Goal: Communication & Community: Participate in discussion

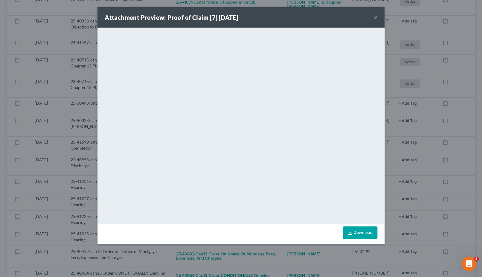
click at [64, 87] on div "Attachment Preview: Proof of Claim [7] [DATE] × <object ng-attr-data='[URL][DOM…" at bounding box center [241, 138] width 482 height 277
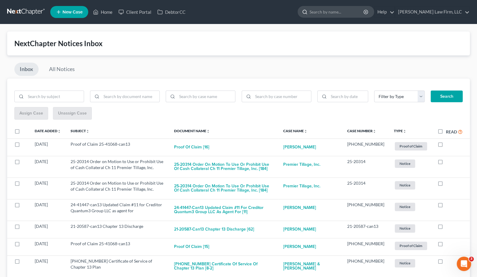
click at [364, 11] on input "search" at bounding box center [337, 11] width 55 height 11
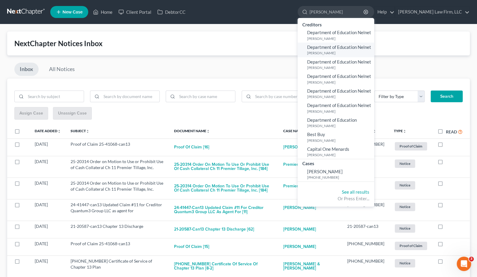
type input "[PERSON_NAME]"
click at [367, 177] on small "[PHONE_NUMBER]" at bounding box center [340, 176] width 66 height 5
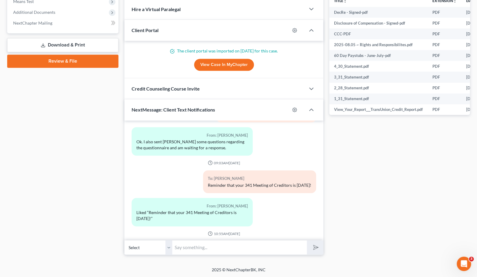
scroll to position [3181, 0]
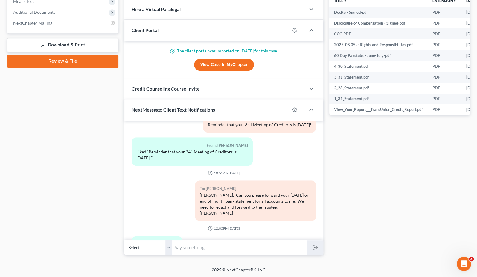
click at [199, 243] on input "text" at bounding box center [239, 247] width 135 height 15
click at [115, 191] on div "Case Dashboard Payments Invoices Payments Payments Credit Report Client Profile" at bounding box center [62, 36] width 117 height 435
click at [86, 155] on div "Case Dashboard Payments Invoices Payments Payments Credit Report Client Profile" at bounding box center [62, 36] width 117 height 435
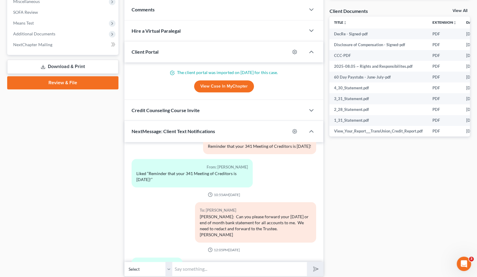
scroll to position [172, 0]
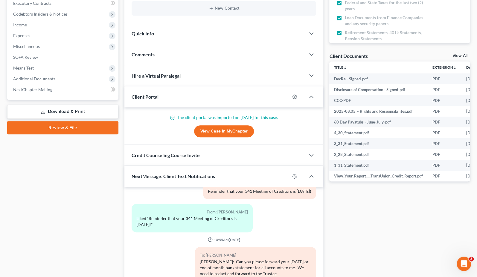
click at [160, 55] on div "Comments" at bounding box center [214, 54] width 181 height 21
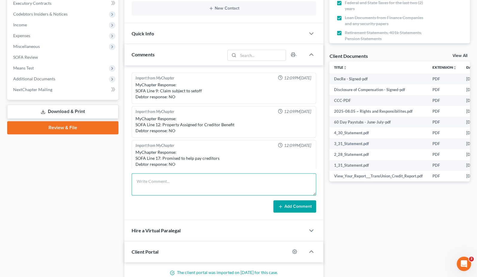
click at [180, 184] on textarea at bounding box center [224, 184] width 185 height 22
type textarea "d"
type textarea "Date of Filing CACU checking balance = $945.97"
click at [285, 203] on button "Add Comment" at bounding box center [295, 206] width 43 height 13
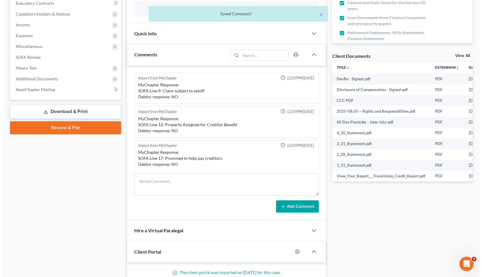
scroll to position [125, 0]
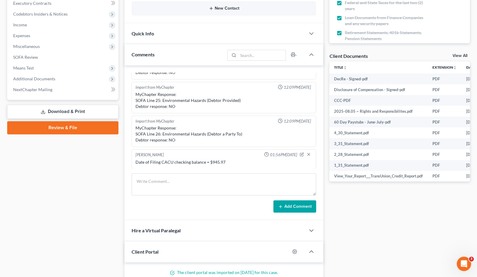
click at [274, 9] on button "New Contact" at bounding box center [223, 8] width 175 height 5
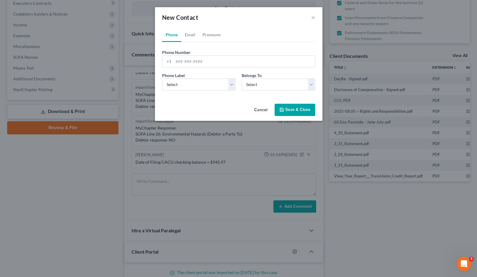
scroll to position [3175, 0]
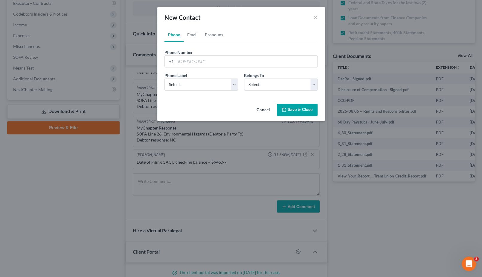
click at [259, 112] on button "Cancel" at bounding box center [263, 110] width 23 height 12
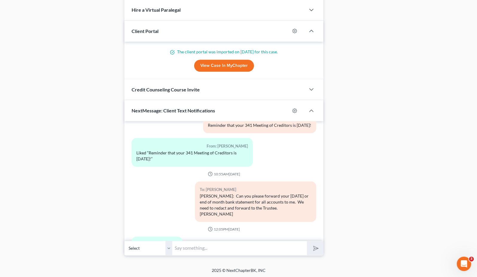
scroll to position [393, 0]
click at [215, 248] on input "text" at bounding box center [239, 247] width 135 height 15
type input "Hi, [PERSON_NAME]. This is [PERSON_NAME] at [PERSON_NAME] Law Firm. I'll also s…"
click at [307, 240] on button "submit" at bounding box center [315, 247] width 16 height 14
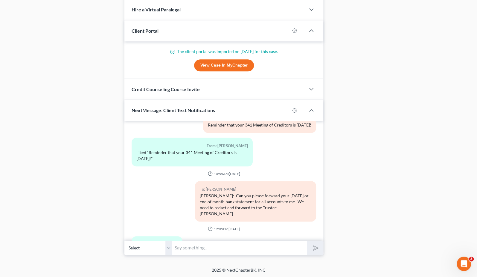
scroll to position [3225, 0]
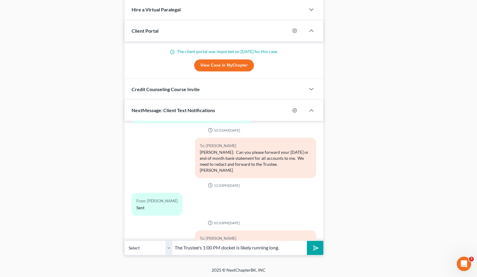
type input "The Trustee's 1:00 PM docket is likely running long."
click at [307, 240] on button "submit" at bounding box center [315, 247] width 16 height 14
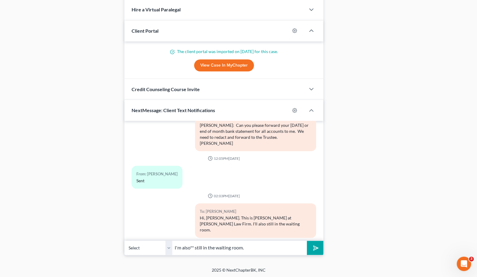
type input "I'm also** still in the waiting room."
click at [307, 240] on button "submit" at bounding box center [315, 247] width 16 height 14
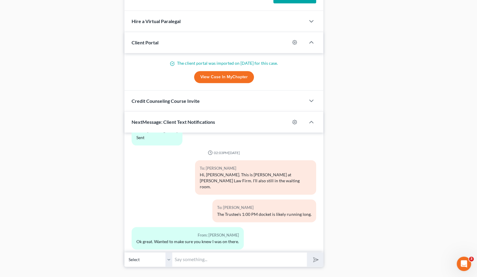
scroll to position [393, 0]
